Goal: Transaction & Acquisition: Purchase product/service

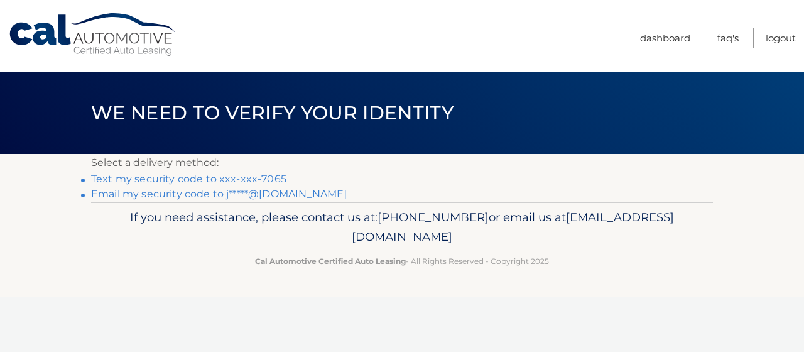
click at [190, 177] on link "Text my security code to xxx-xxx-7065" at bounding box center [188, 179] width 195 height 12
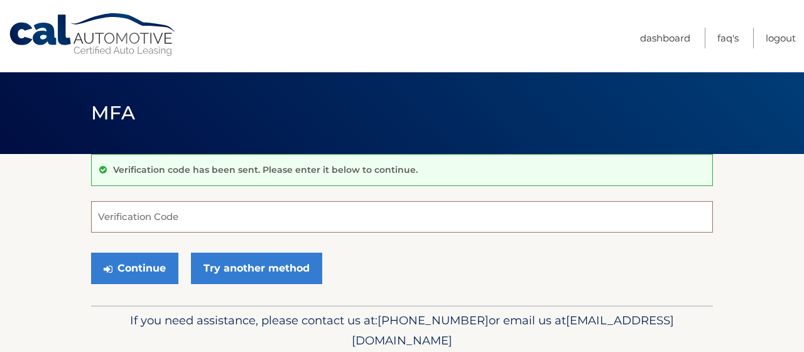
click at [146, 220] on input "Verification Code" at bounding box center [402, 216] width 622 height 31
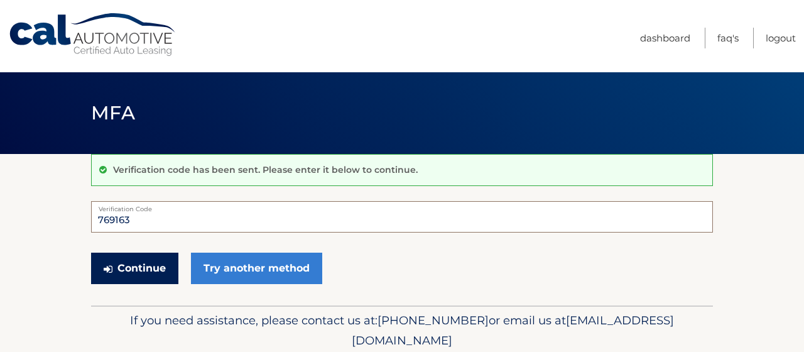
type input "769163"
click at [140, 272] on button "Continue" at bounding box center [134, 268] width 87 height 31
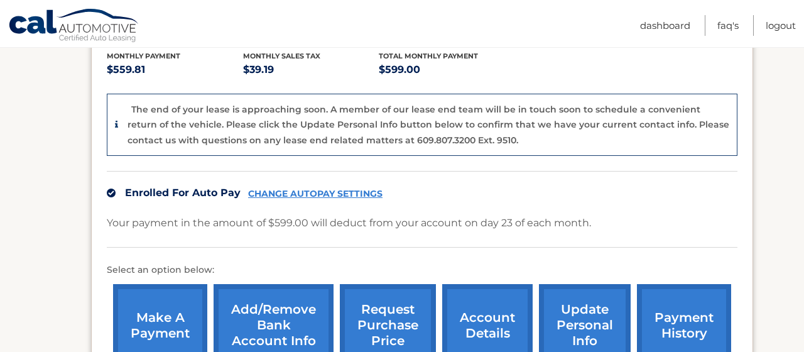
scroll to position [333, 0]
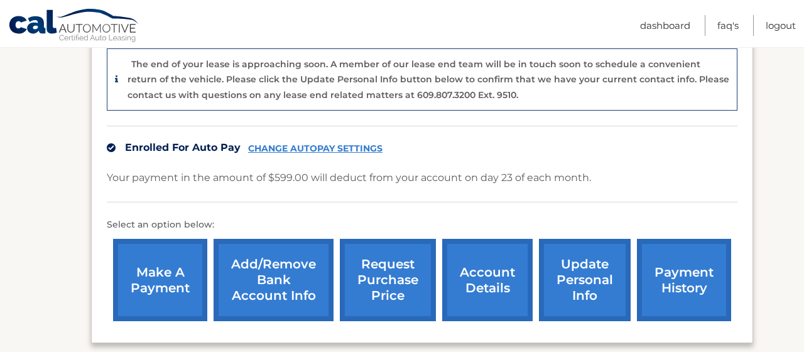
click at [162, 272] on link "make a payment" at bounding box center [160, 280] width 94 height 82
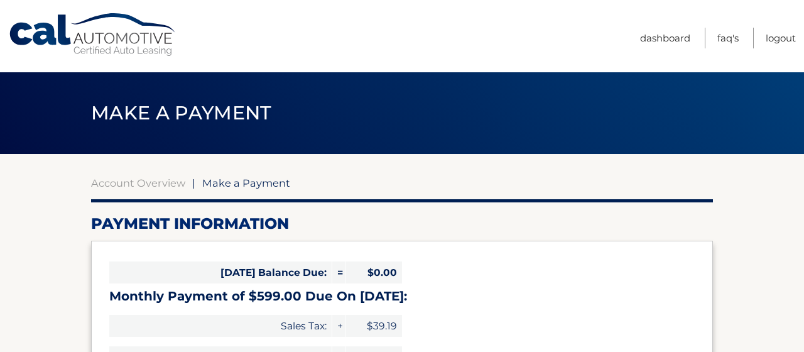
select select "MjI0NjA0NTktNDBiMS00ZjAwLTllMmQtMDVmYWQ2MzgyNmIx"
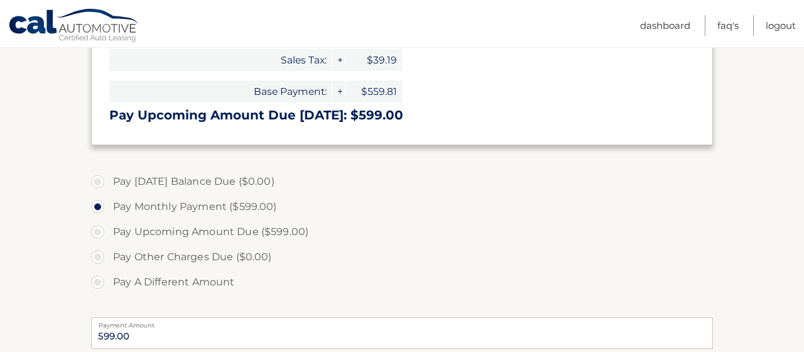
scroll to position [266, 0]
click at [100, 284] on label "Pay A Different Amount" at bounding box center [402, 281] width 622 height 25
click at [100, 284] on input "Pay A Different Amount" at bounding box center [102, 279] width 13 height 20
radio input "true"
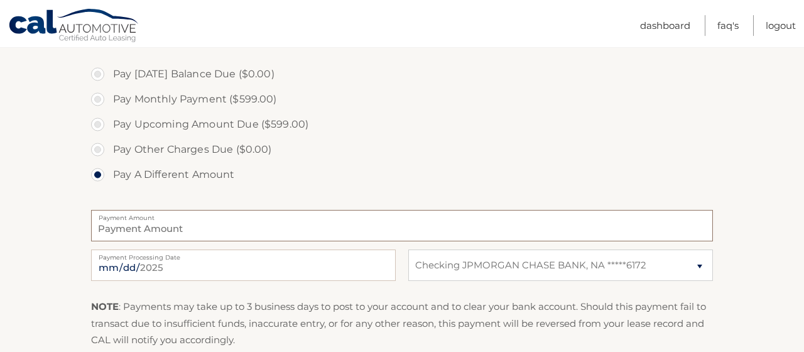
scroll to position [400, 0]
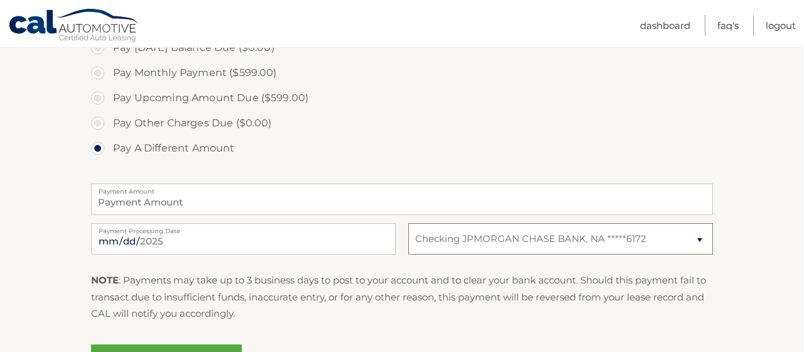
click at [409, 223] on select "Select Bank Account Checking JPMORGAN CHASE BANK, NA *****6172" at bounding box center [561, 238] width 305 height 31
click at [510, 174] on div "Pay Today's Balance Due ($0.00) Pay Monthly Payment ($599.00) Pay Upcoming Amou…" at bounding box center [402, 105] width 622 height 140
drag, startPoint x: 137, startPoint y: 278, endPoint x: 414, endPoint y: 309, distance: 278.9
click at [414, 309] on p "NOTE : Payments may take up to 3 business days to post to your account and to c…" at bounding box center [402, 297] width 622 height 50
click at [414, 310] on p "NOTE : Payments may take up to 3 business days to post to your account and to c…" at bounding box center [402, 297] width 622 height 50
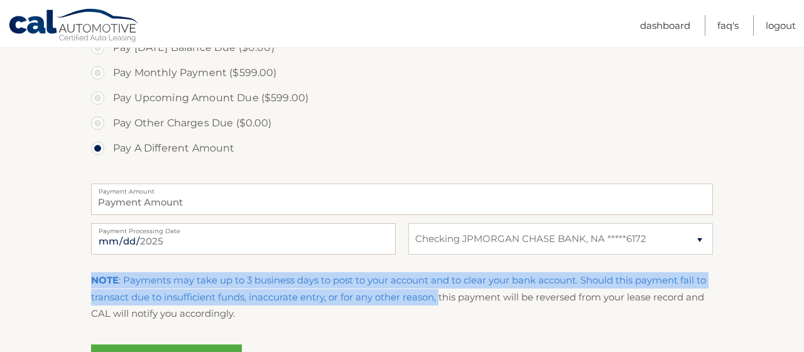
drag, startPoint x: 442, startPoint y: 302, endPoint x: 94, endPoint y: 274, distance: 350.0
click at [94, 274] on p "NOTE : Payments may take up to 3 business days to post to your account and to c…" at bounding box center [402, 297] width 622 height 50
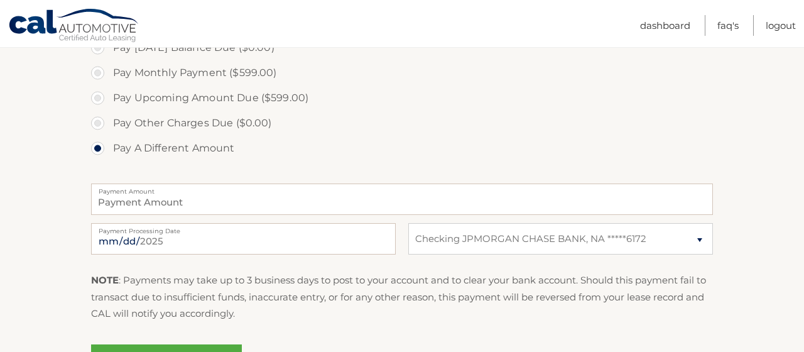
click at [85, 275] on section "Account Overview | Make a Payment Payment Information Today's Balance Due: = $0…" at bounding box center [402, 78] width 804 height 649
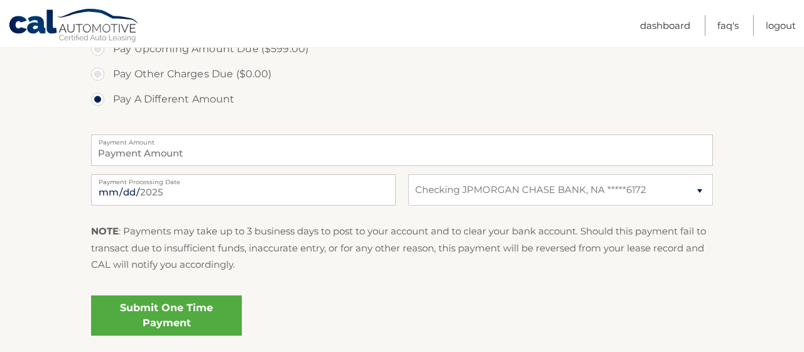
scroll to position [466, 0]
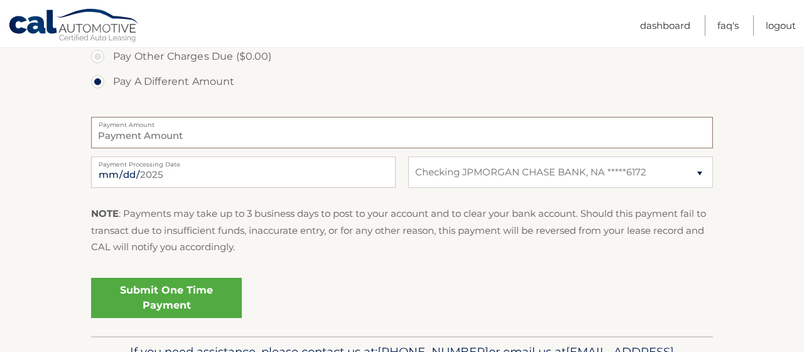
click at [114, 138] on input "Payment Amount" at bounding box center [402, 132] width 622 height 31
type input "1797.00"
click at [76, 180] on section "Account Overview | Make a Payment Payment Information Today's Balance Due: = $0…" at bounding box center [402, 12] width 804 height 649
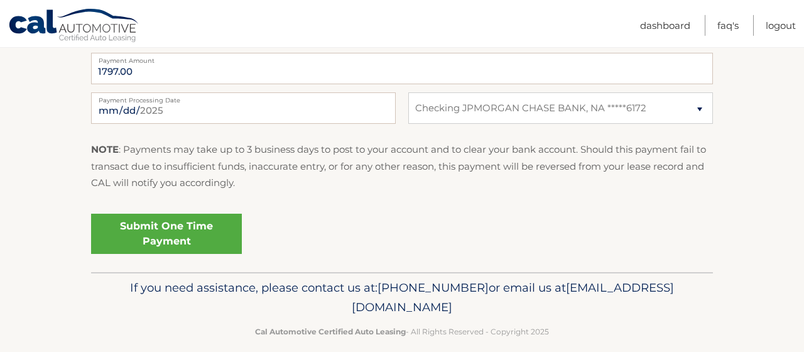
scroll to position [533, 0]
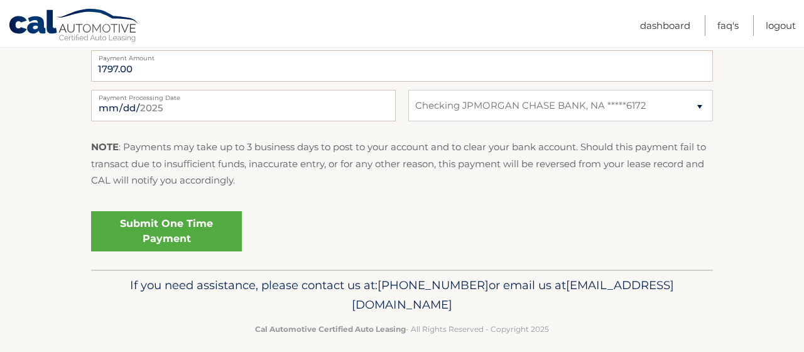
drag, startPoint x: 447, startPoint y: 285, endPoint x: 526, endPoint y: 285, distance: 78.6
click at [526, 285] on p "If you need assistance, please contact us at: 609-807-3200 or email us at Custo…" at bounding box center [402, 295] width 606 height 40
drag, startPoint x: 196, startPoint y: 285, endPoint x: 607, endPoint y: 284, distance: 410.4
click at [607, 284] on p "If you need assistance, please contact us at: 609-807-3200 or email us at Custo…" at bounding box center [402, 295] width 606 height 40
click at [35, 314] on footer "If you need assistance, please contact us at: 609-807-3200 or email us at Custo…" at bounding box center [402, 318] width 804 height 96
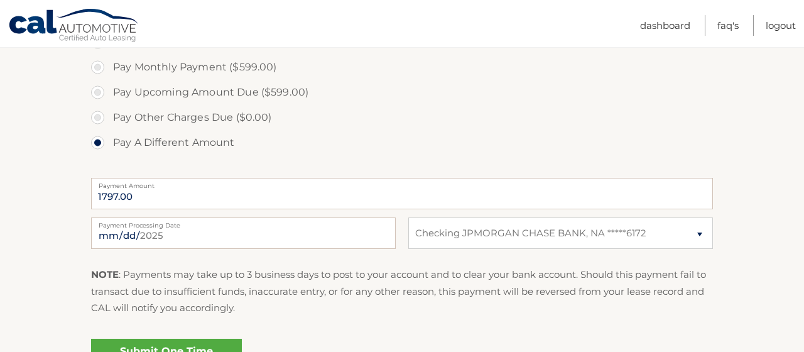
scroll to position [400, 0]
